Goal: Task Accomplishment & Management: Use online tool/utility

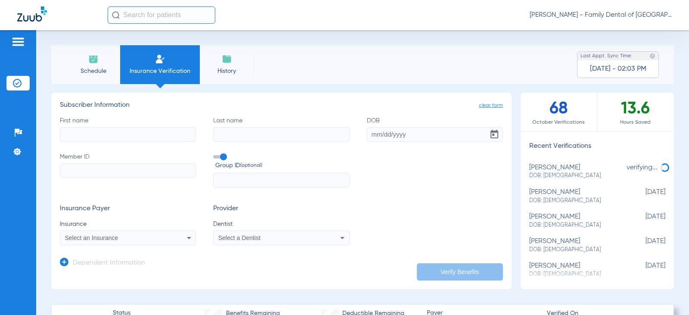
click at [113, 62] on li "Schedule" at bounding box center [93, 64] width 54 height 39
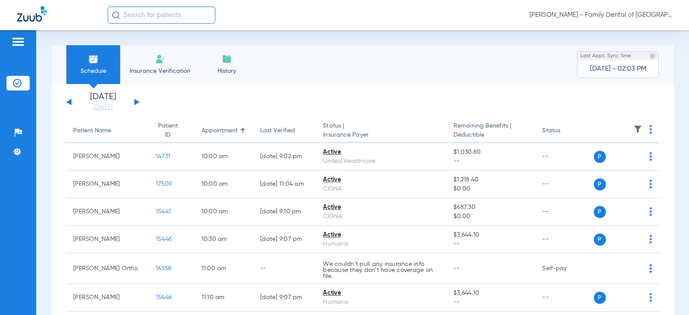
click at [169, 74] on span "Insurance Verification" at bounding box center [160, 71] width 67 height 9
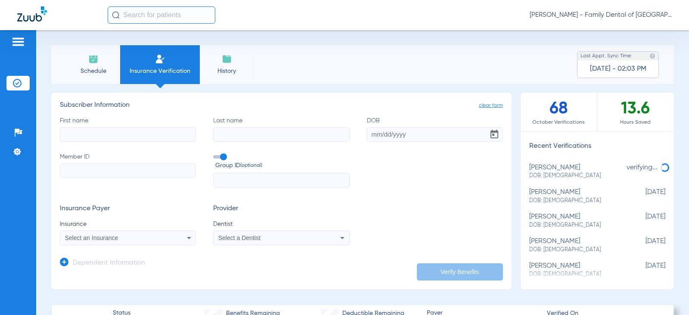
click at [83, 62] on li "Schedule" at bounding box center [93, 64] width 54 height 39
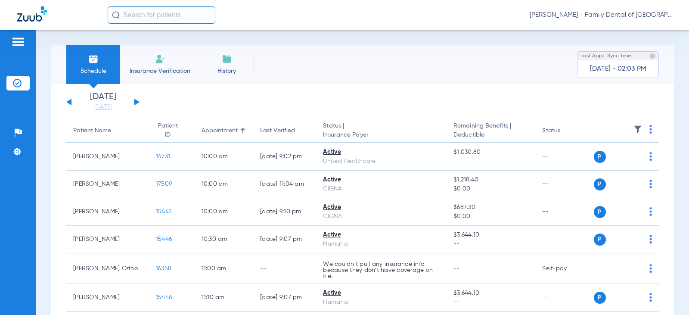
click at [134, 103] on button at bounding box center [136, 102] width 5 height 6
